Goal: Check status: Check status

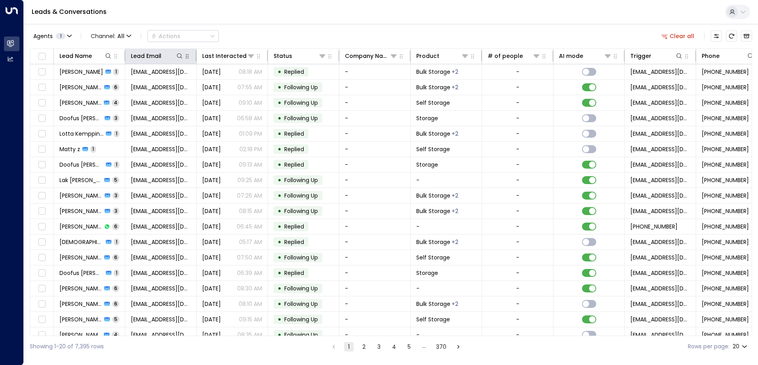
click at [189, 58] on icon "button" at bounding box center [187, 56] width 6 height 6
click at [182, 59] on button at bounding box center [180, 56] width 8 height 8
type input "**********"
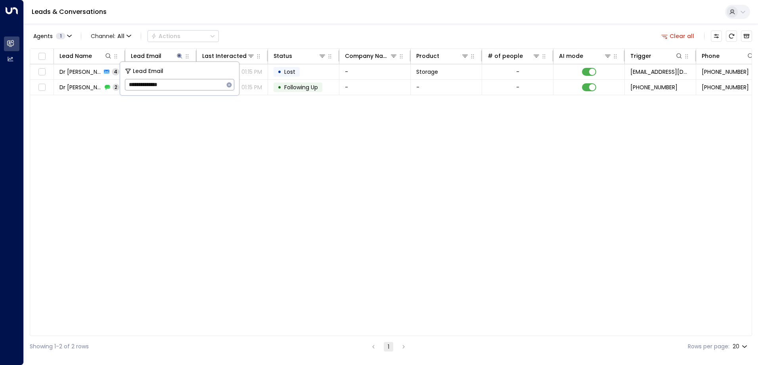
click at [324, 110] on div "Lead Name Lead Email Last Interacted Status Company Name Product # of people AI…" at bounding box center [391, 192] width 723 height 288
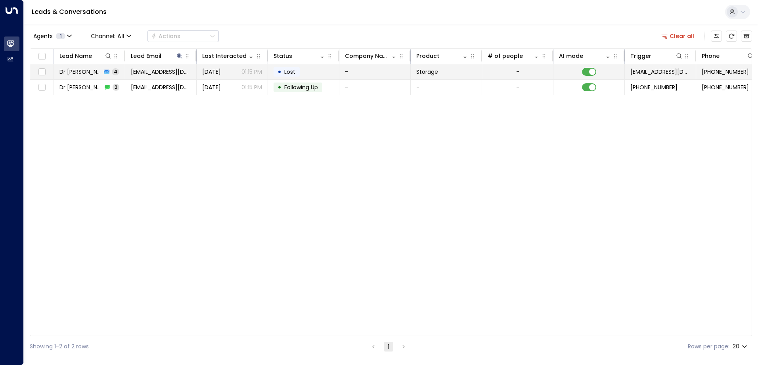
click at [304, 75] on td "• Lost" at bounding box center [303, 71] width 71 height 15
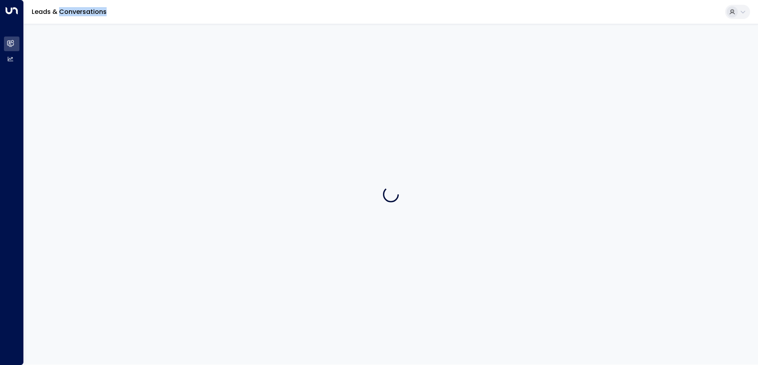
click at [304, 75] on div at bounding box center [391, 194] width 735 height 341
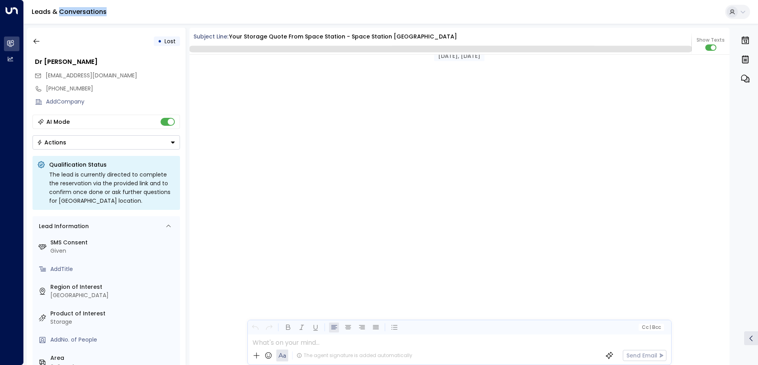
scroll to position [1201, 0]
